Goal: Check status: Check status

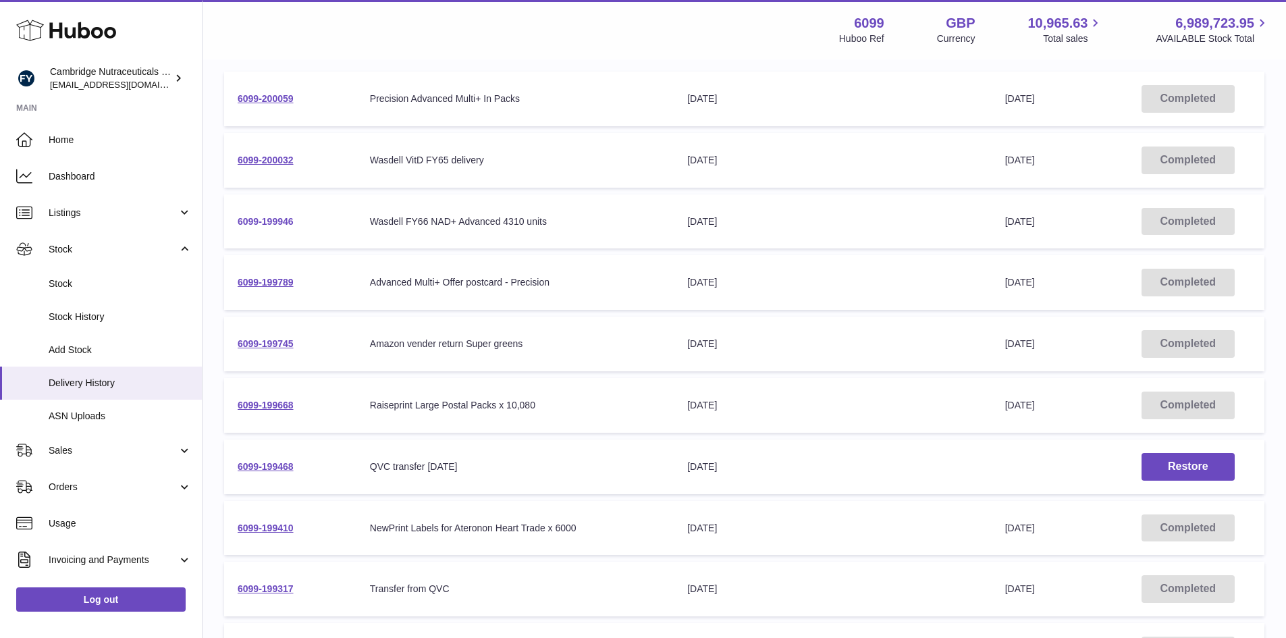
click at [270, 221] on link "6099-199946" at bounding box center [266, 221] width 56 height 11
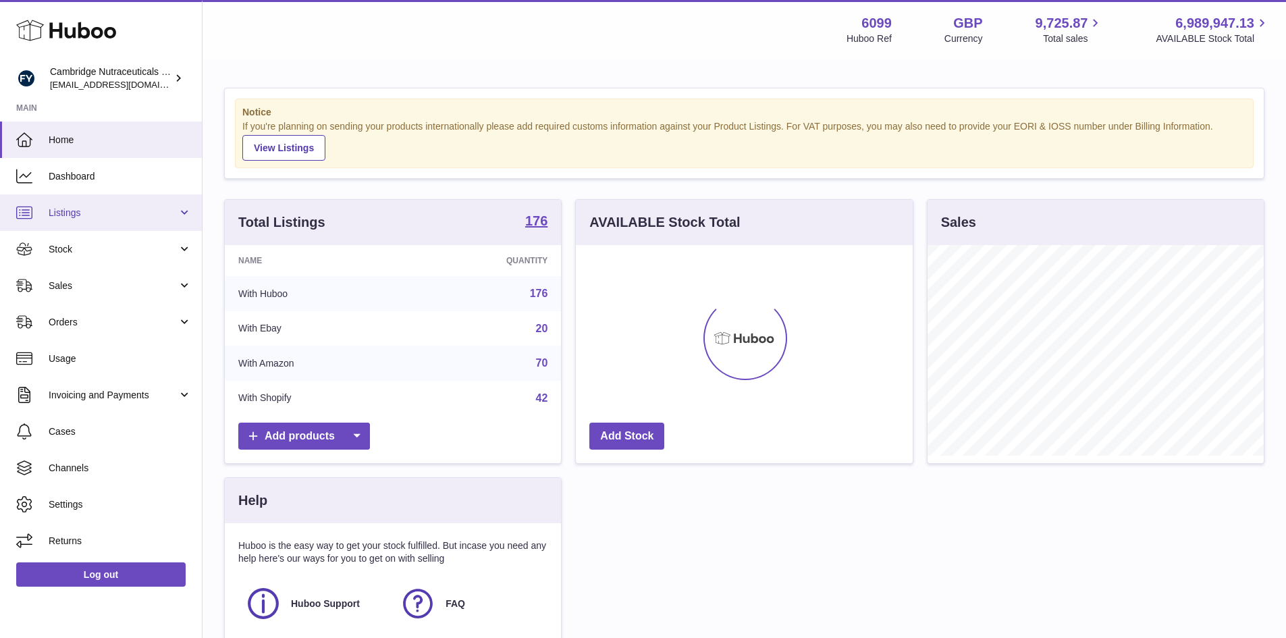
scroll to position [211, 337]
click at [105, 246] on span "Stock" at bounding box center [113, 249] width 129 height 13
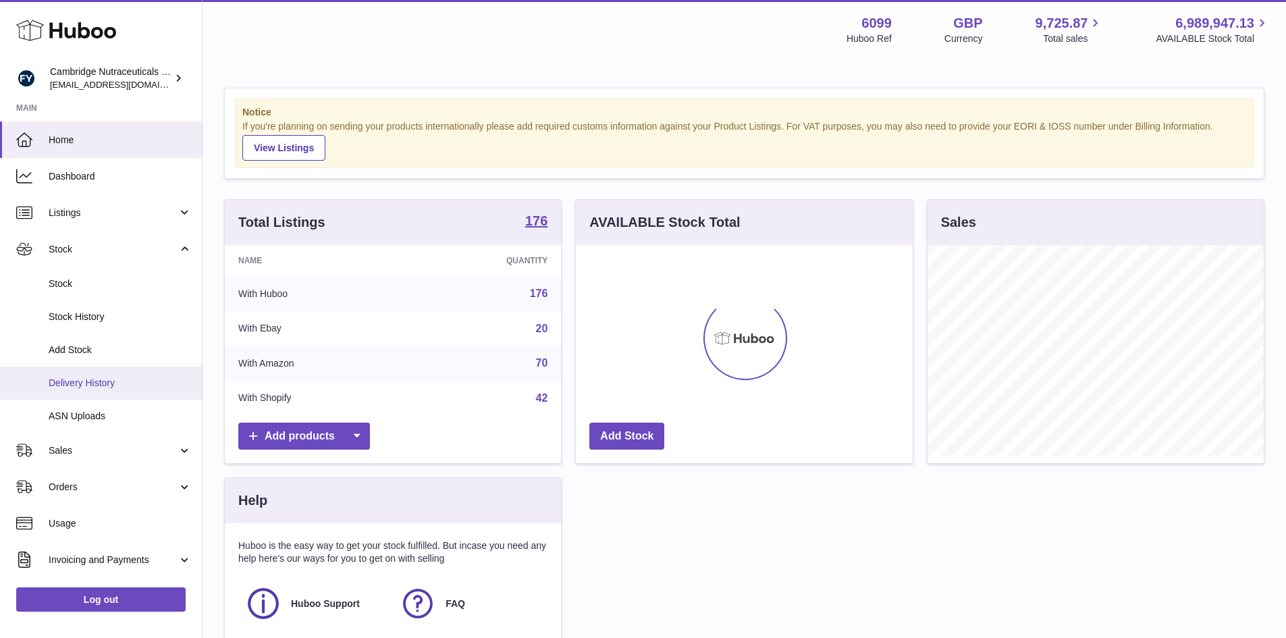
click at [93, 380] on span "Delivery History" at bounding box center [120, 383] width 143 height 13
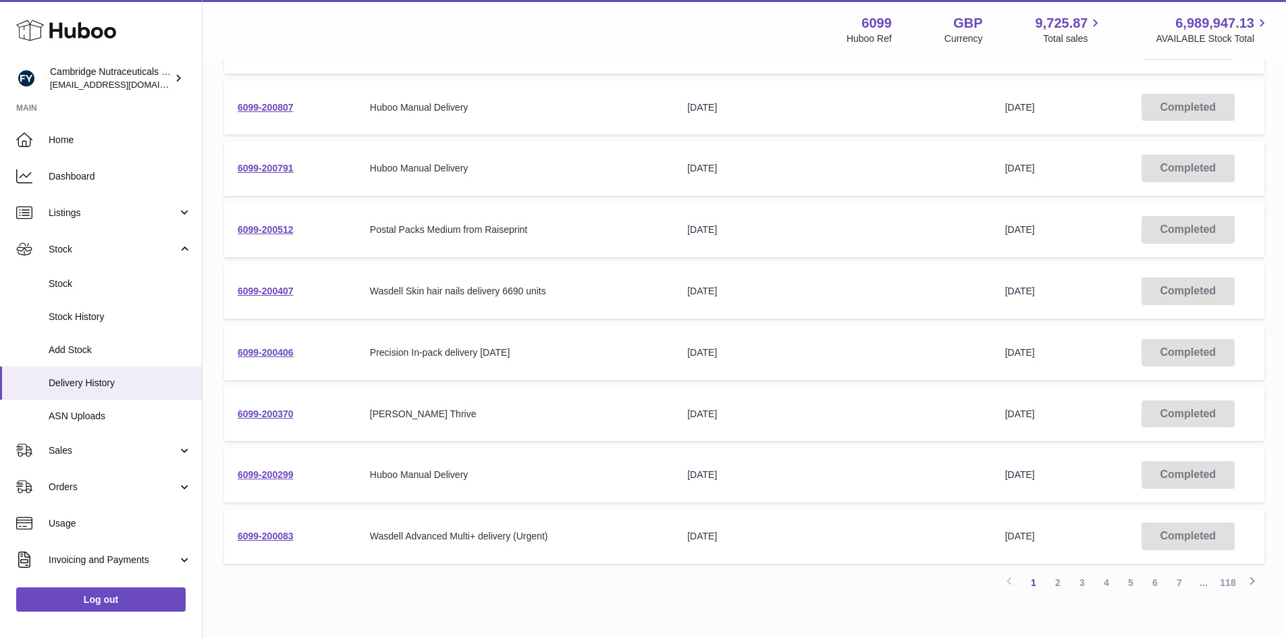
scroll to position [338, 0]
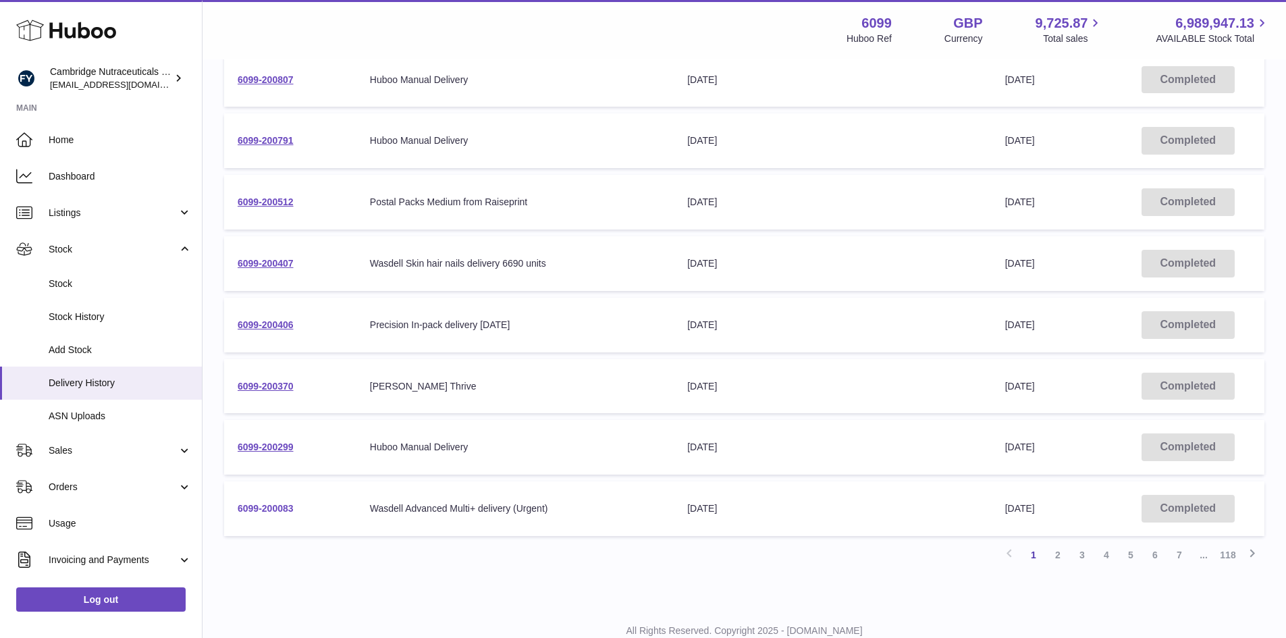
click at [265, 508] on link "6099-200083" at bounding box center [266, 508] width 56 height 11
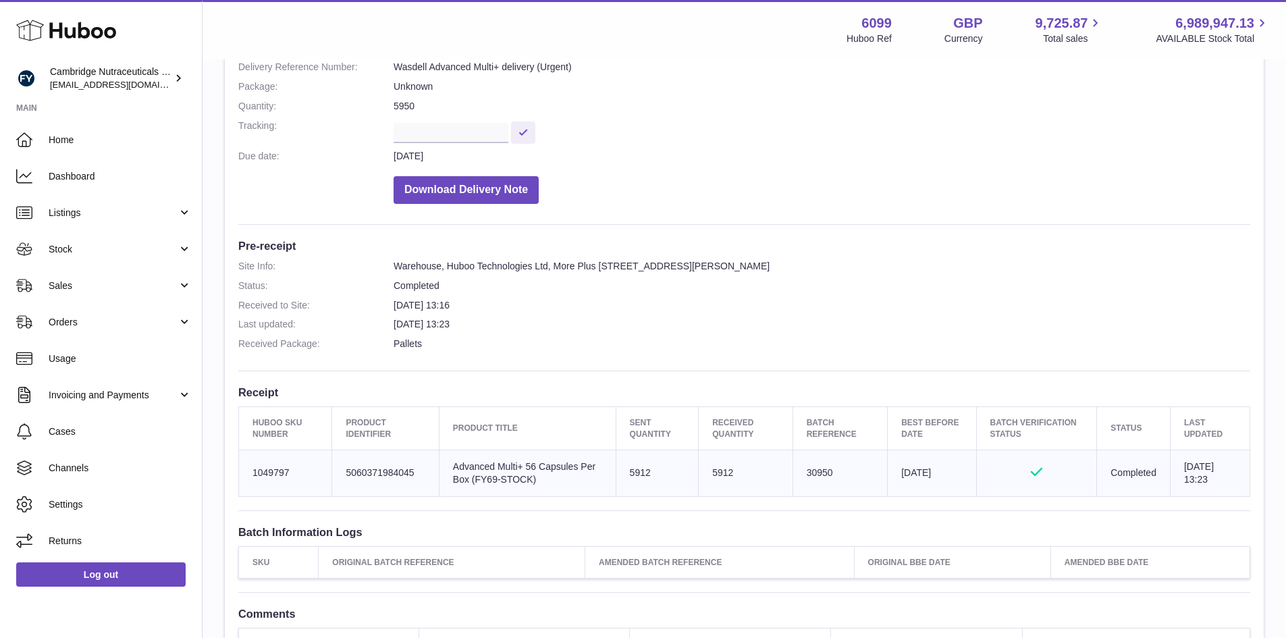
scroll to position [270, 0]
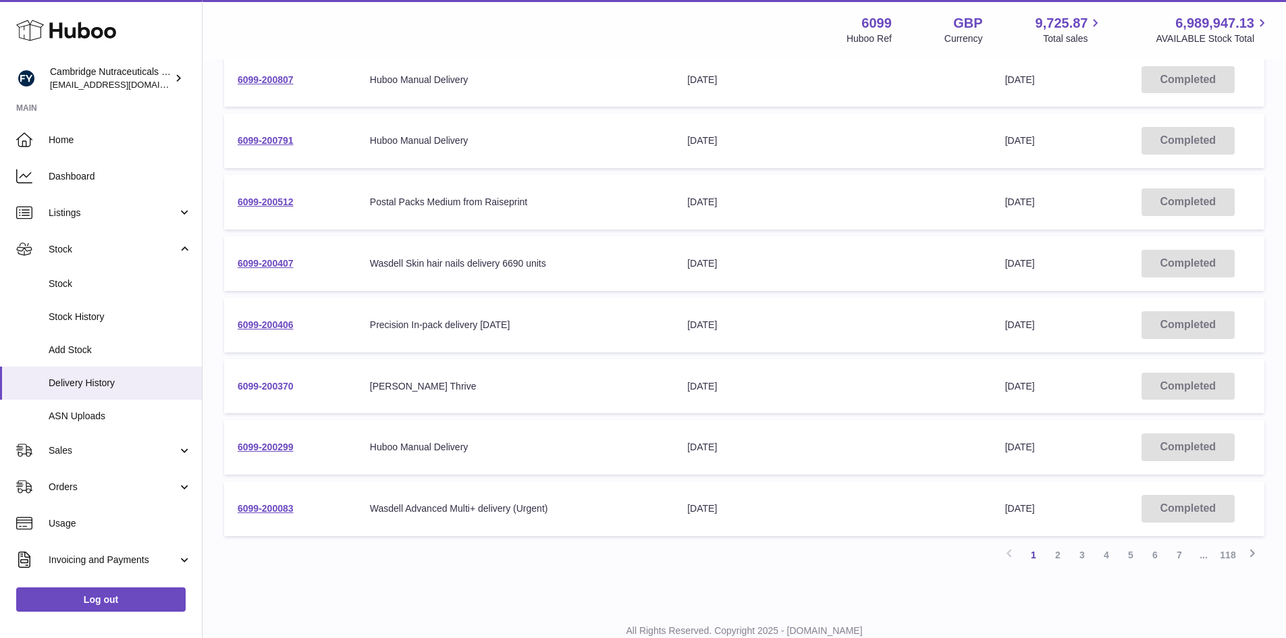
click at [272, 391] on link "6099-200370" at bounding box center [266, 386] width 56 height 11
click at [275, 383] on link "6099-200370" at bounding box center [266, 386] width 56 height 11
